Goal: Transaction & Acquisition: Purchase product/service

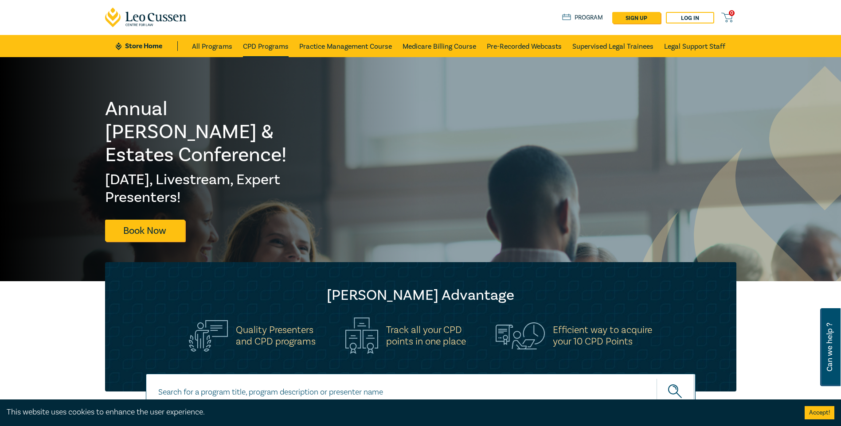
click at [272, 48] on link "CPD Programs" at bounding box center [266, 46] width 46 height 22
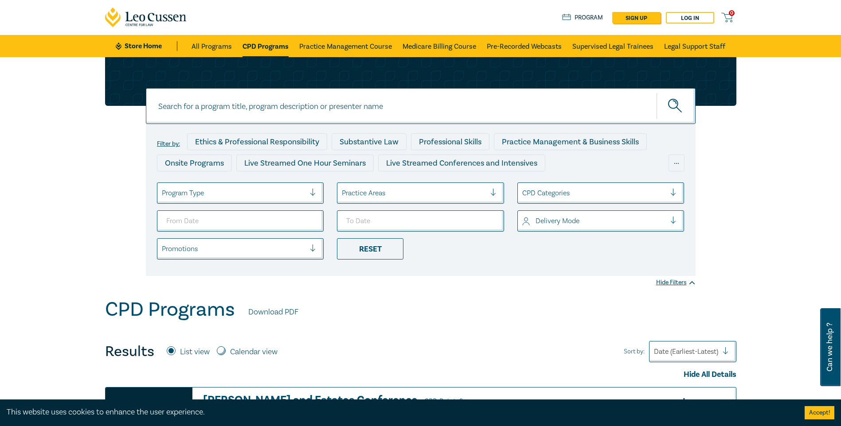
click at [264, 101] on input at bounding box center [420, 106] width 549 height 36
type input "Owners Corporation"
click at [656, 93] on button "submit" at bounding box center [675, 106] width 39 height 27
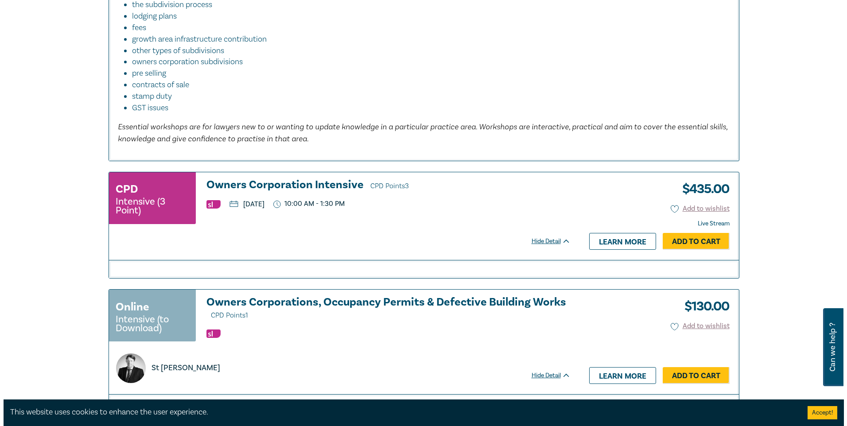
scroll to position [576, 0]
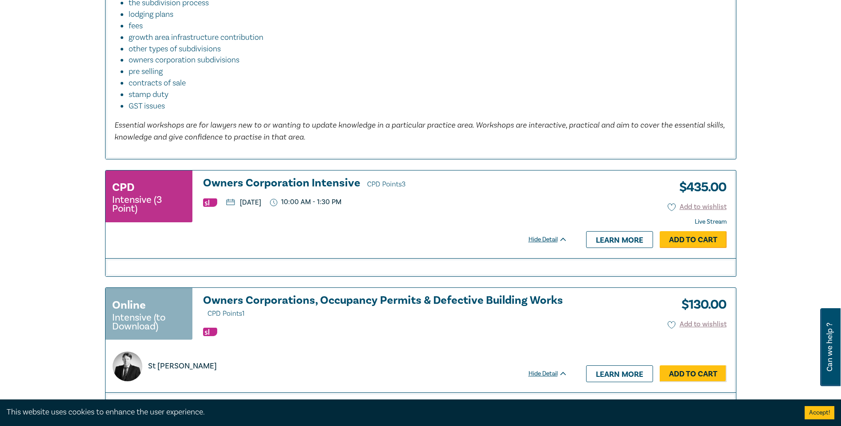
click at [675, 242] on link "Add to Cart" at bounding box center [692, 239] width 67 height 17
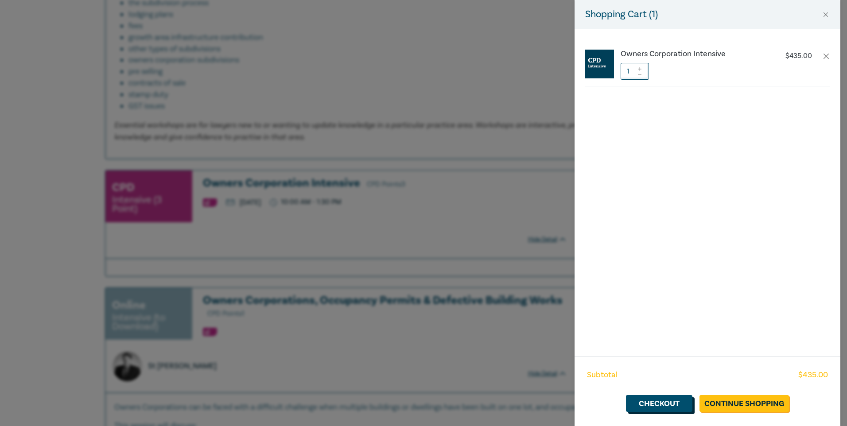
click at [683, 402] on link "Checkout" at bounding box center [659, 403] width 66 height 17
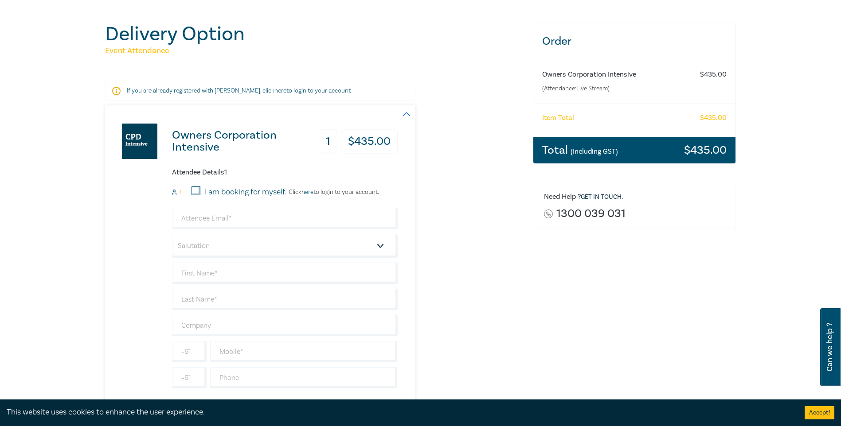
scroll to position [133, 0]
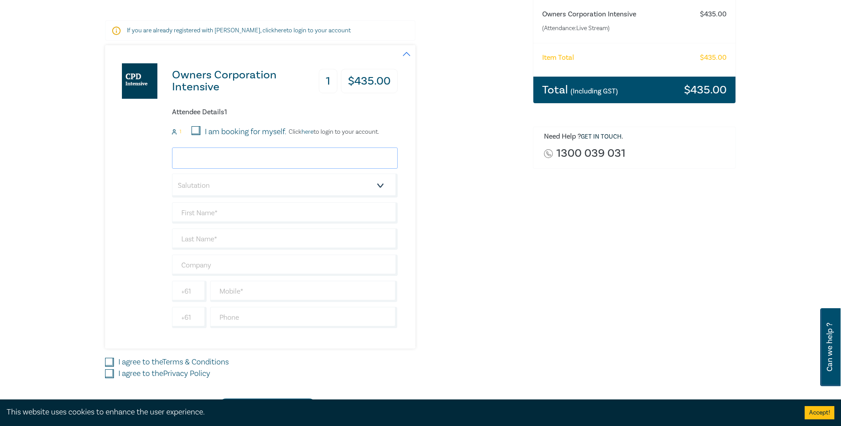
click at [272, 155] on input "email" at bounding box center [285, 158] width 226 height 21
type input "[PERSON_NAME][EMAIL_ADDRESS][DOMAIN_NAME]"
click at [276, 178] on select "Salutation Mr. Mrs. Ms. Miss Dr. Prof. Other" at bounding box center [285, 186] width 226 height 24
select select "Mrs."
click at [172, 174] on select "Salutation Mr. Mrs. Ms. Miss Dr. Prof. Other" at bounding box center [285, 186] width 226 height 24
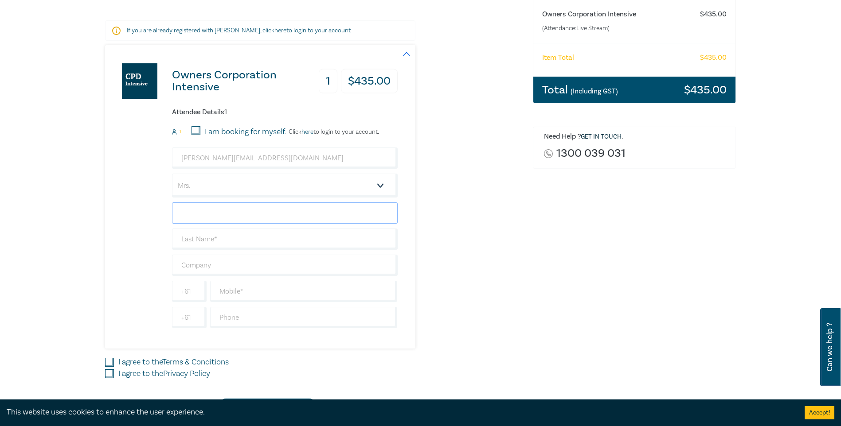
click at [230, 217] on input "text" at bounding box center [285, 213] width 226 height 21
type input "[PERSON_NAME]"
type input "Spectrum lawyers and Consultants"
click at [243, 290] on input "text" at bounding box center [303, 291] width 187 height 21
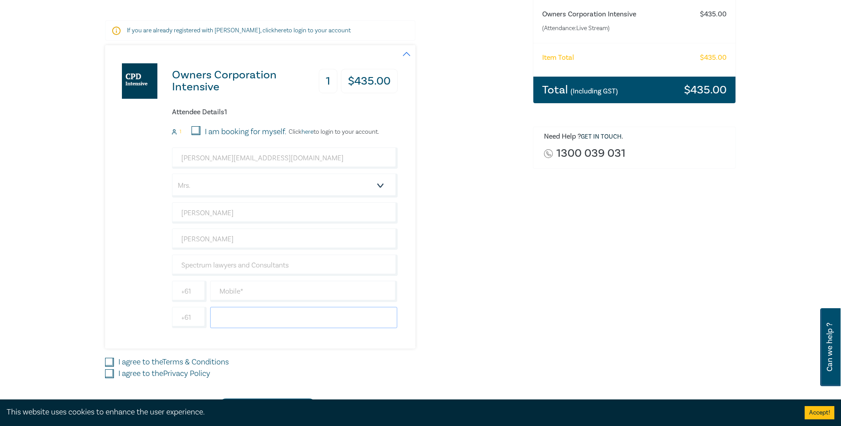
click at [226, 313] on input "text" at bounding box center [303, 317] width 187 height 21
click at [183, 316] on input "+61" at bounding box center [189, 317] width 35 height 21
click at [188, 316] on input "+61" at bounding box center [189, 317] width 35 height 21
type input "+61"
type input "0370130970"
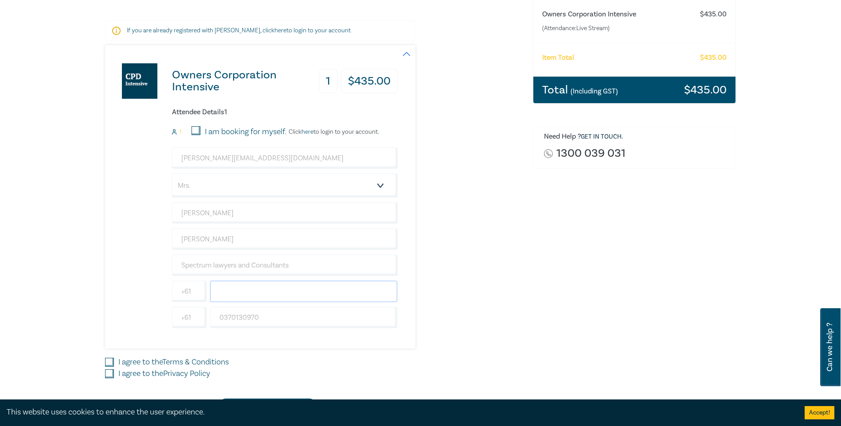
click at [230, 298] on input "text" at bounding box center [303, 291] width 187 height 21
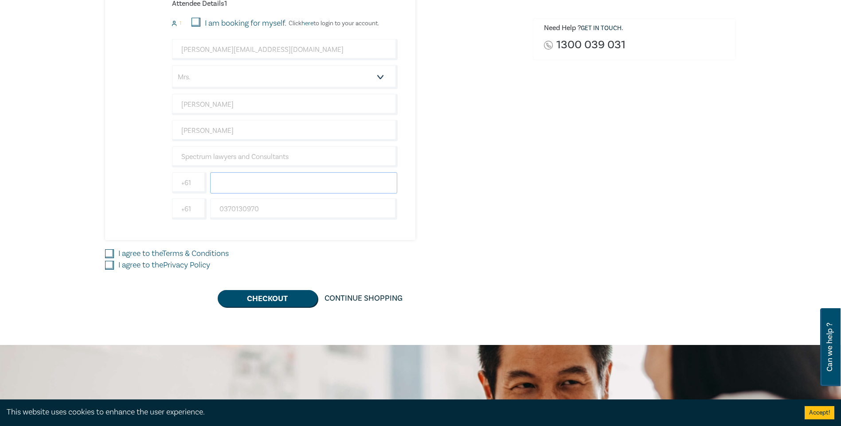
scroll to position [266, 0]
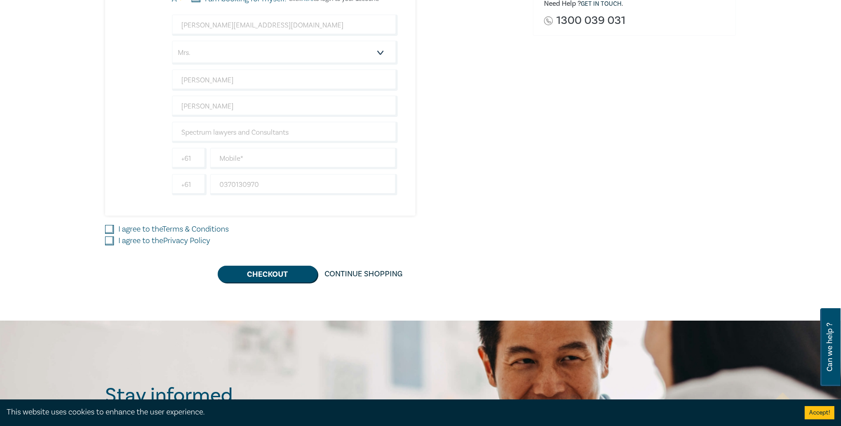
click at [133, 230] on label "I agree to the Terms & Conditions" at bounding box center [173, 230] width 110 height 12
click at [114, 230] on input "I agree to the Terms & Conditions" at bounding box center [109, 229] width 9 height 9
checkbox input "true"
click at [133, 238] on label "I agree to the Privacy Policy" at bounding box center [164, 241] width 92 height 12
click at [114, 238] on input "I agree to the Privacy Policy" at bounding box center [109, 241] width 9 height 9
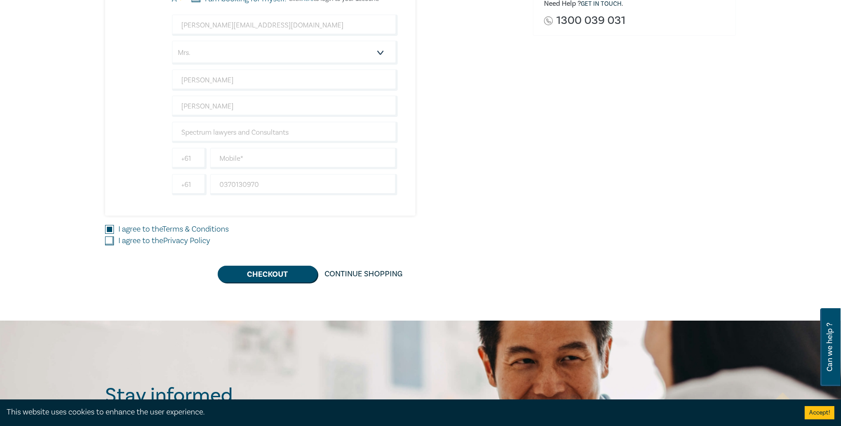
checkbox input "true"
click at [229, 152] on input "text" at bounding box center [303, 158] width 187 height 21
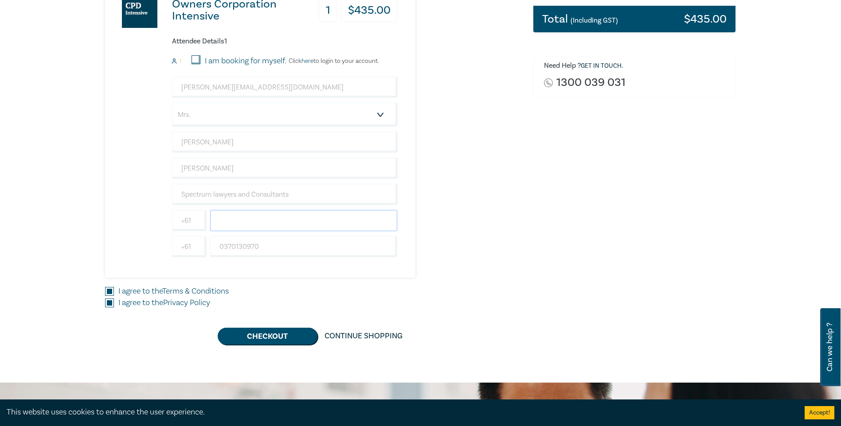
scroll to position [177, 0]
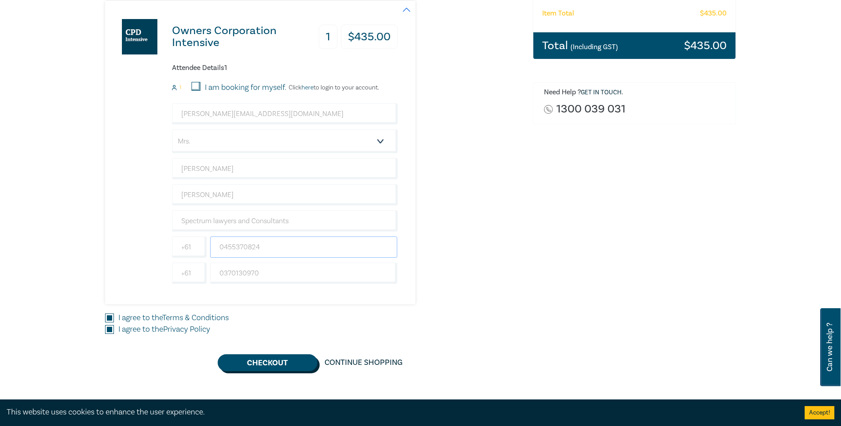
type input "0455370824"
click at [278, 361] on button "Checkout" at bounding box center [268, 363] width 100 height 17
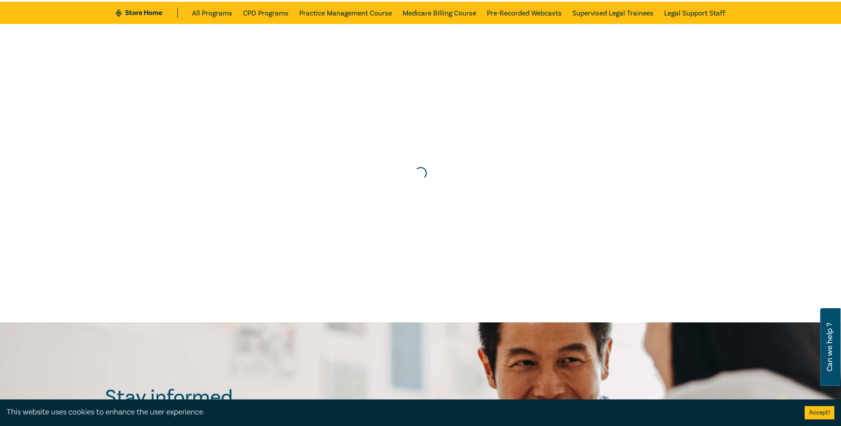
scroll to position [0, 0]
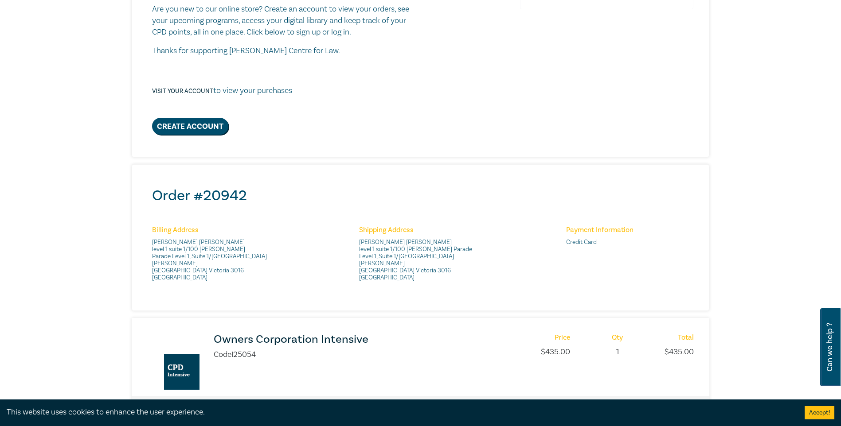
scroll to position [266, 0]
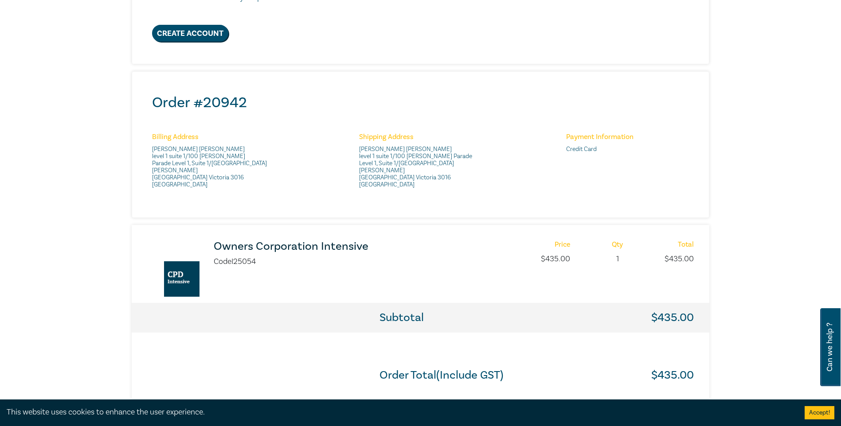
click at [236, 241] on h3 "Owners Corporation Intensive" at bounding box center [331, 247] width 235 height 12
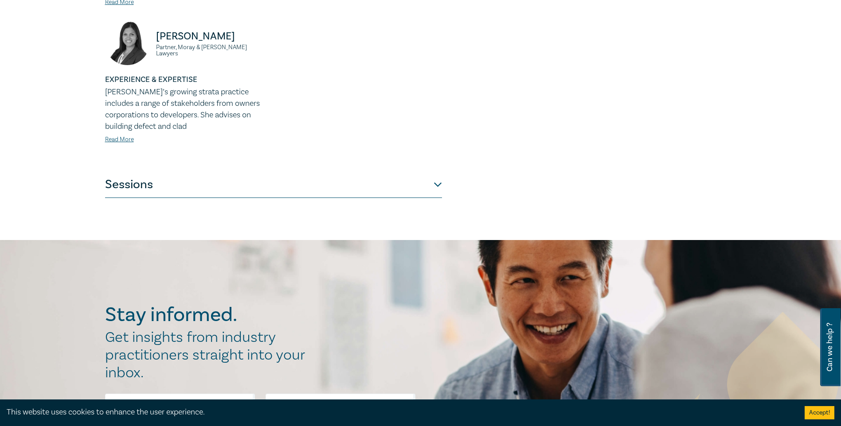
scroll to position [399, 0]
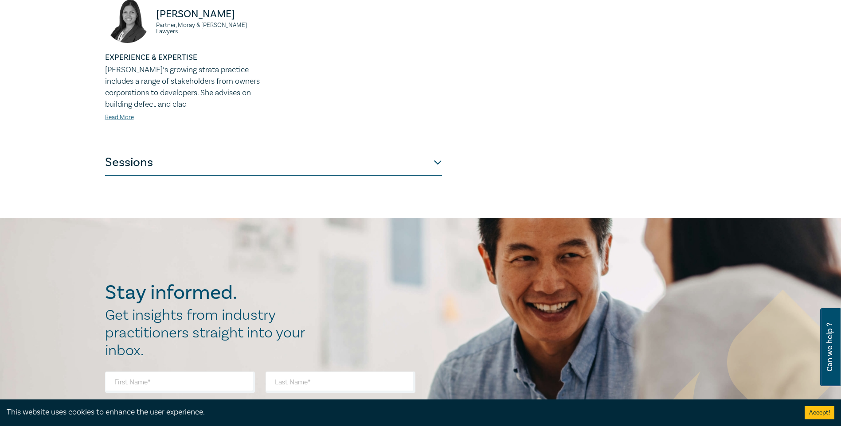
click at [341, 149] on button "Sessions" at bounding box center [273, 162] width 337 height 27
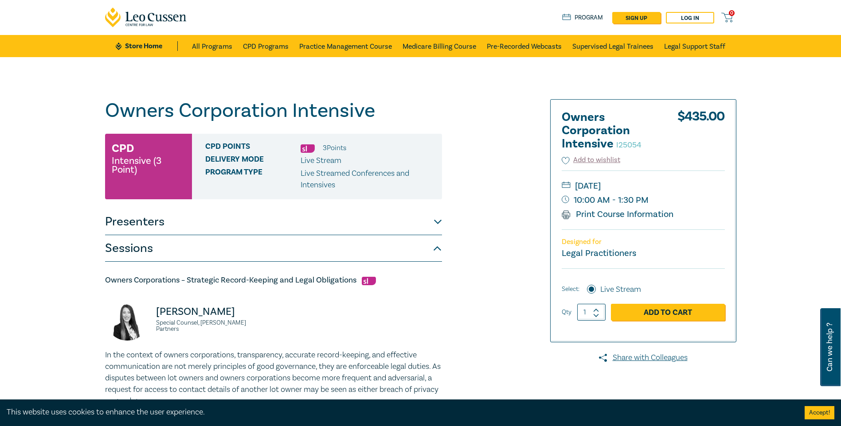
scroll to position [133, 0]
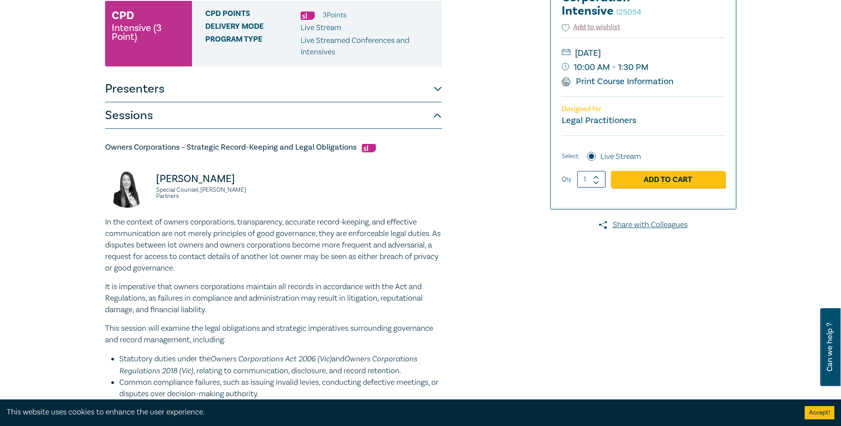
click at [320, 92] on button "Presenters" at bounding box center [273, 89] width 337 height 27
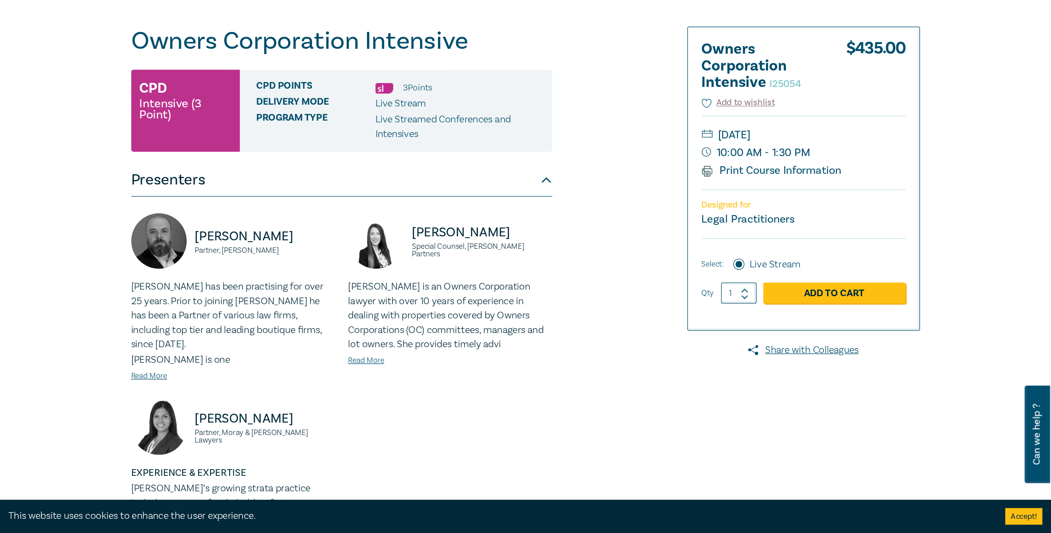
scroll to position [44, 0]
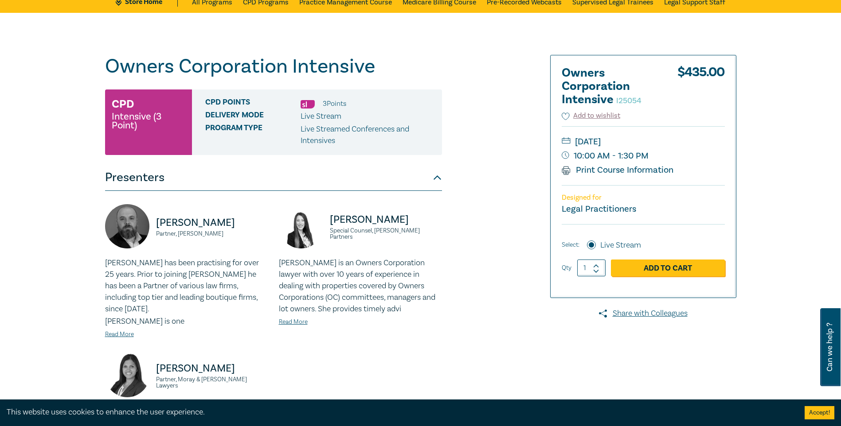
click at [481, 73] on div "Owners Corporation Intensive I25054 CPD Intensive (3 Point) CPD Points 3 Point …" at bounding box center [314, 292] width 428 height 475
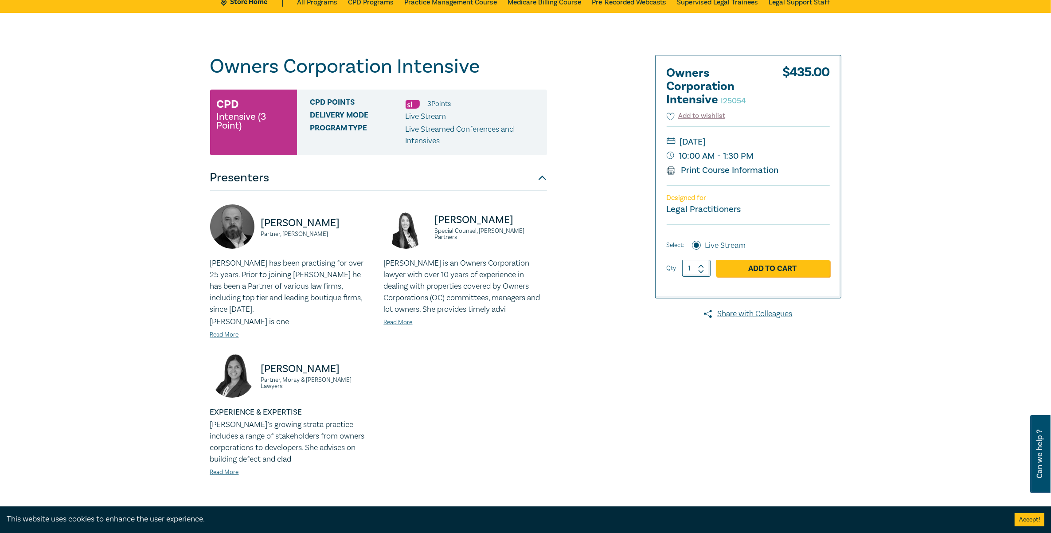
drag, startPoint x: 182, startPoint y: 43, endPoint x: 211, endPoint y: 71, distance: 40.7
click at [211, 71] on div "Owners Corporation Intensive I25054 CPD Intensive (3 Point) CPD Points 3 Point …" at bounding box center [525, 293] width 1051 height 560
